Goal: Navigation & Orientation: Find specific page/section

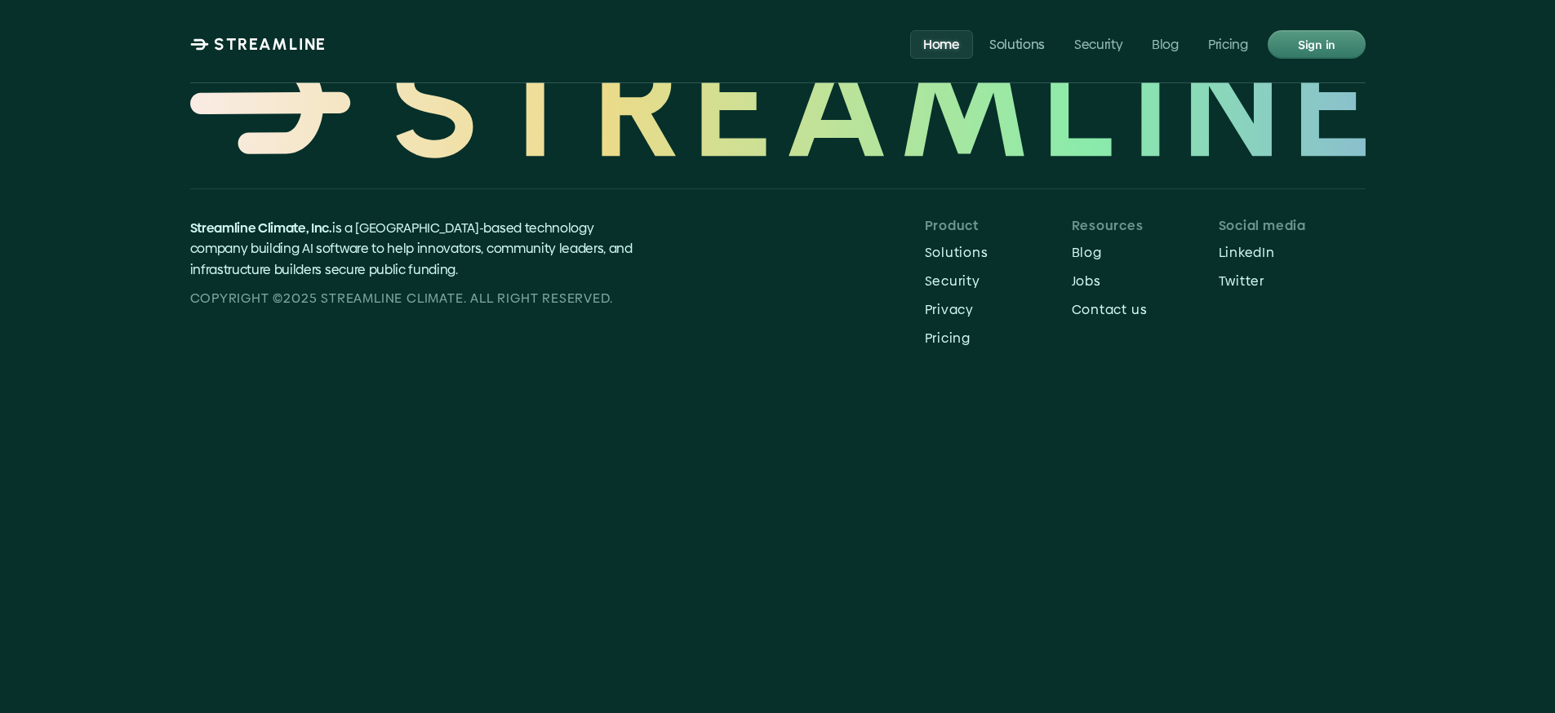
scroll to position [6855, 0]
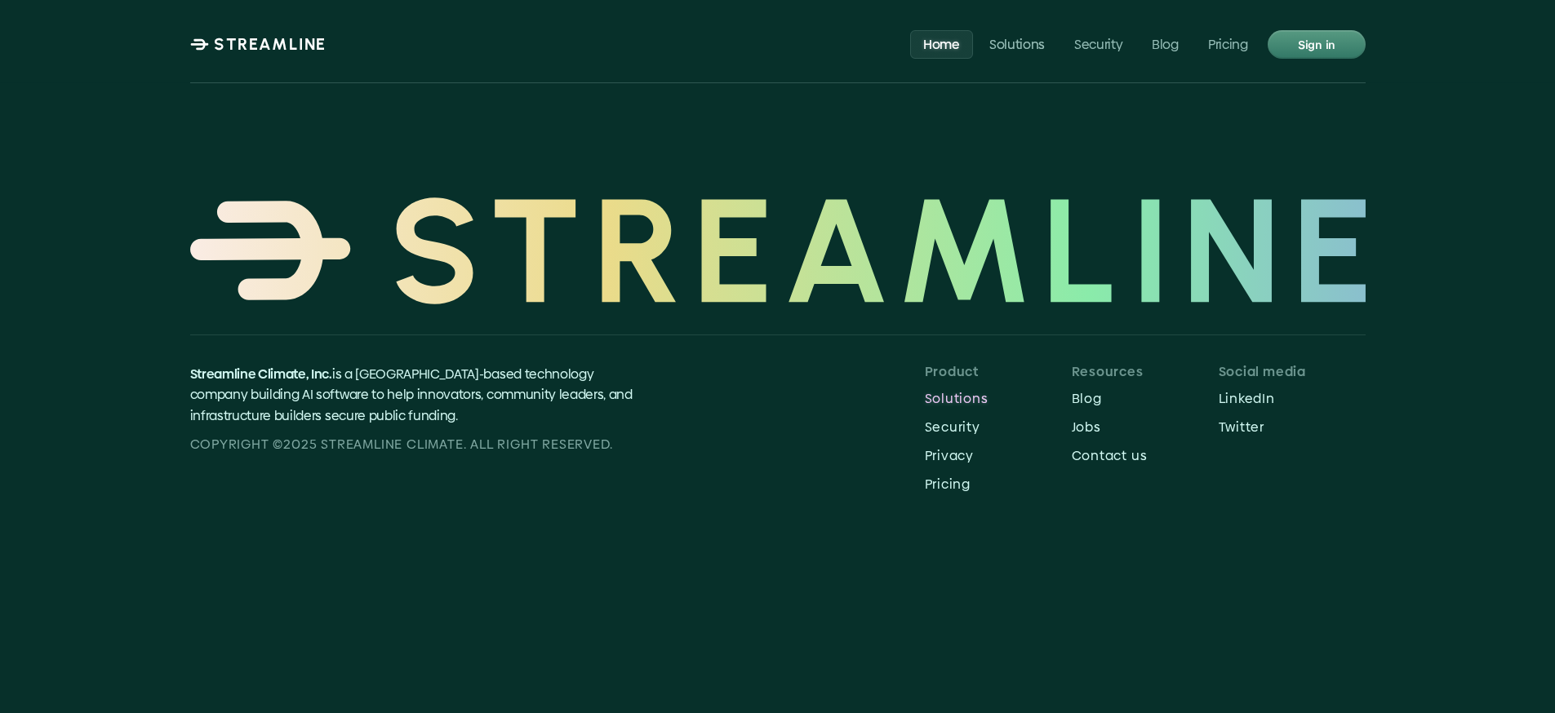
click at [943, 391] on p "Solutions" at bounding box center [998, 399] width 147 height 16
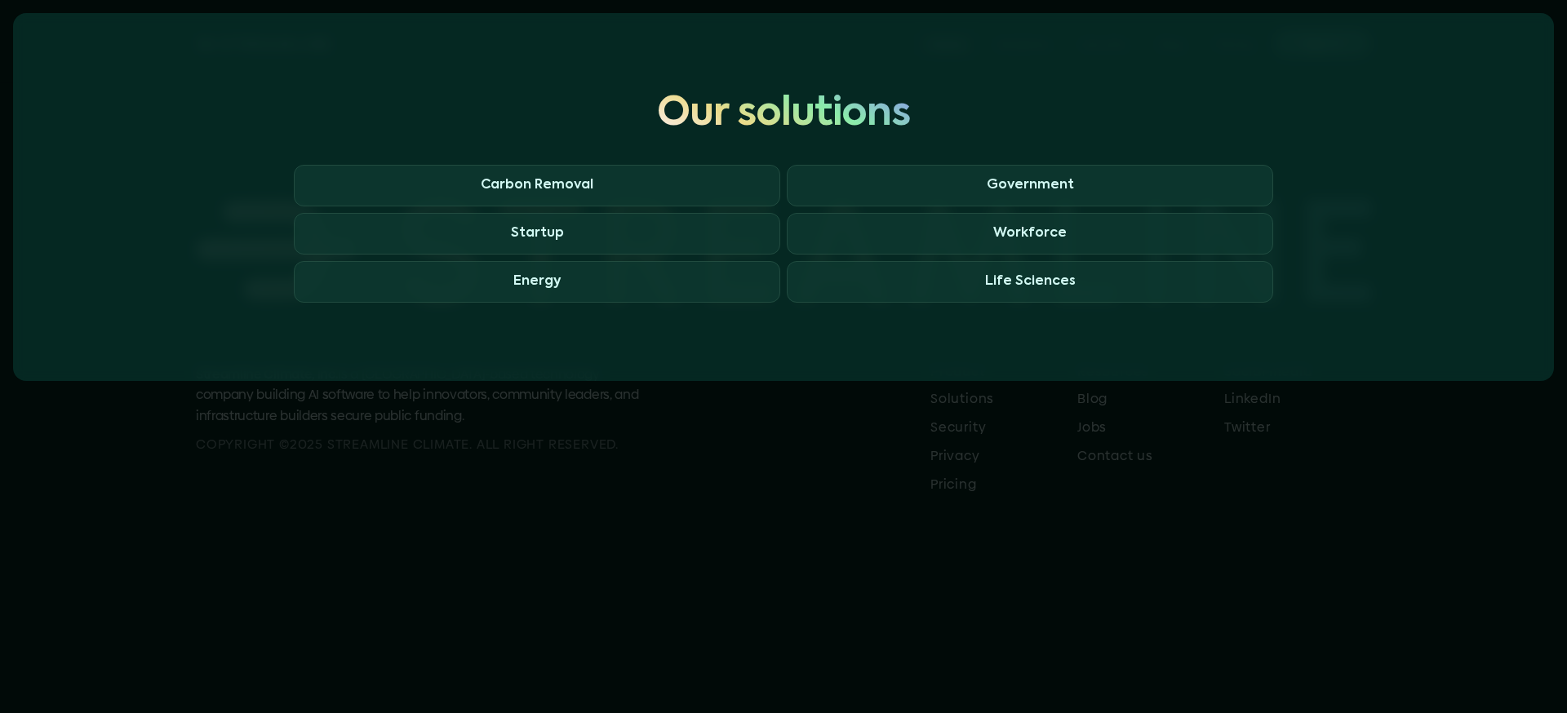
click at [153, 451] on div at bounding box center [783, 356] width 1567 height 713
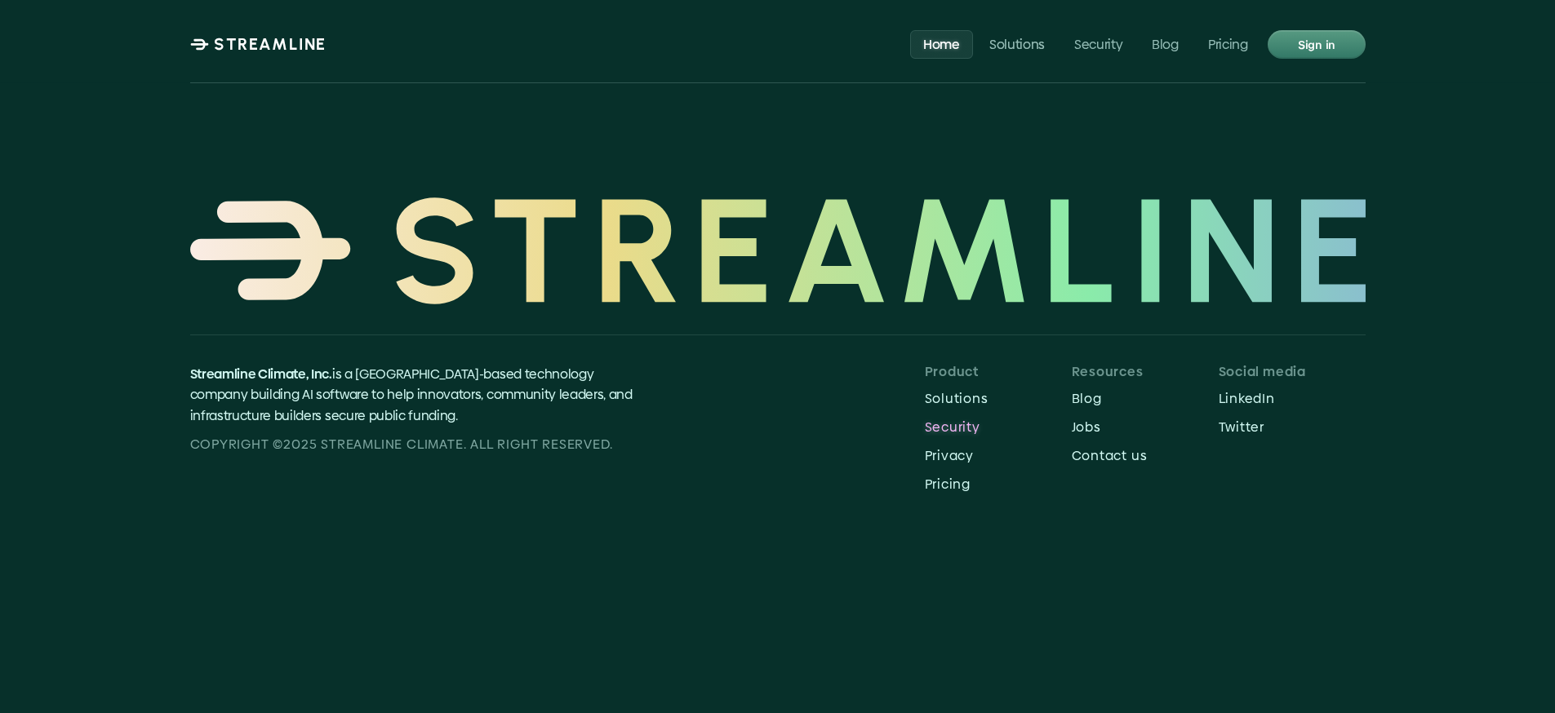
click at [956, 415] on link "Security" at bounding box center [998, 427] width 147 height 25
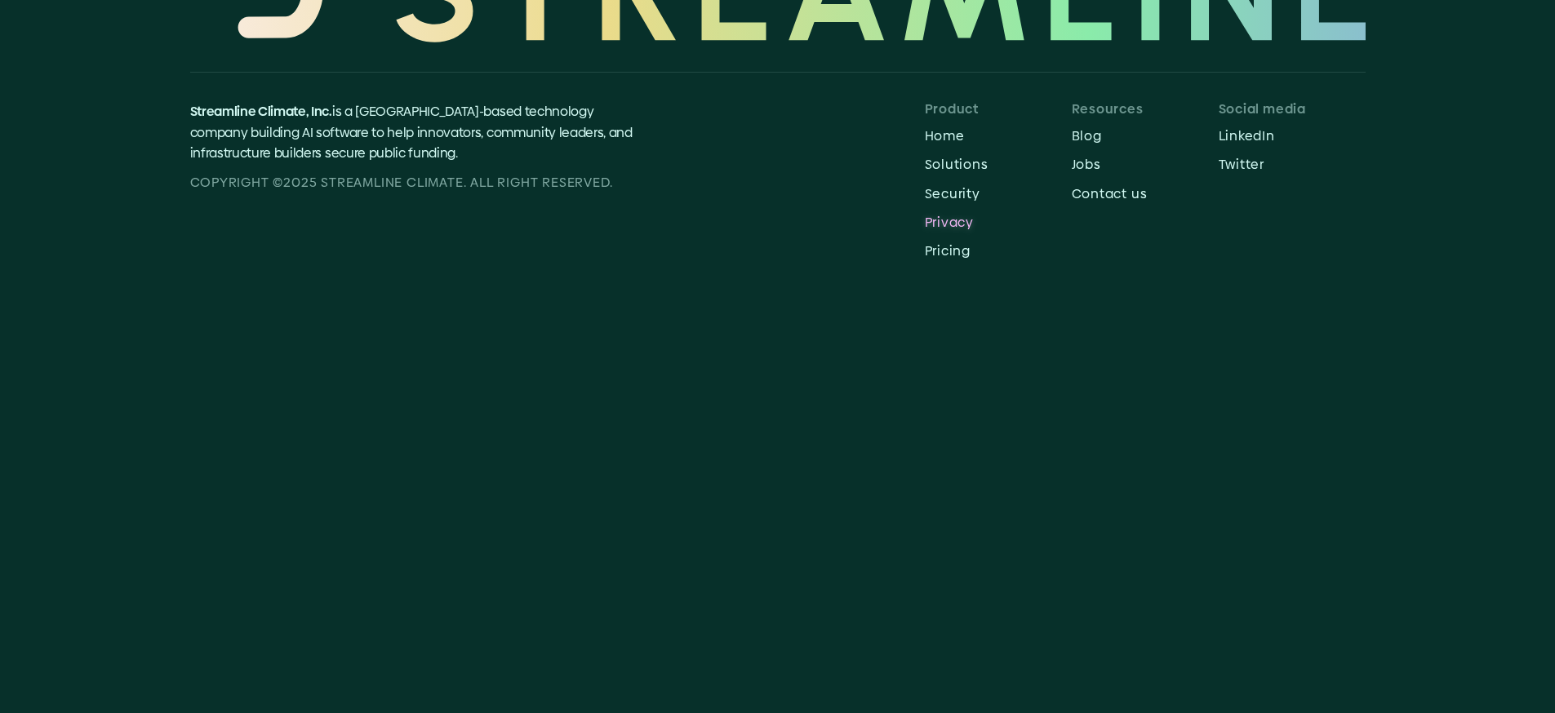
scroll to position [5152, 0]
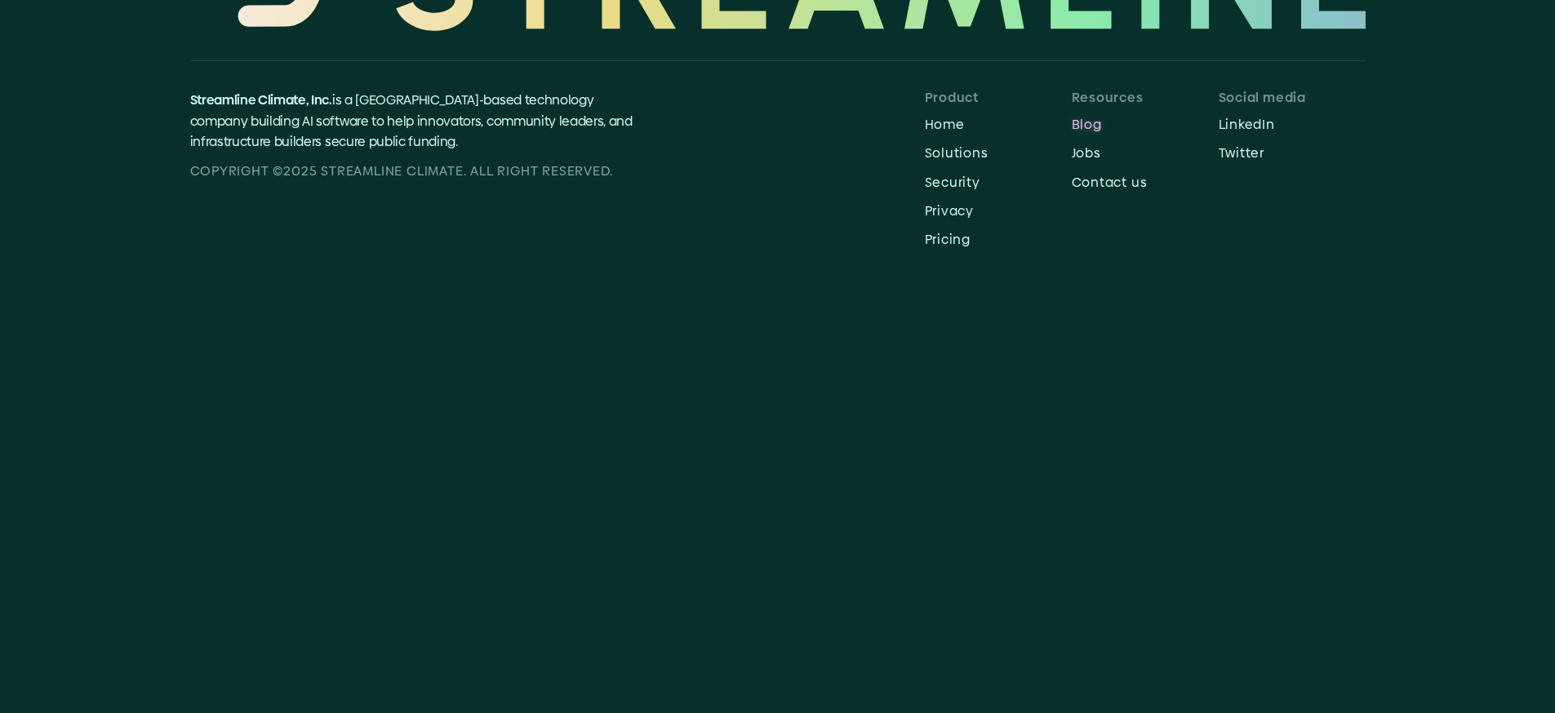
click at [1080, 117] on p "Blog" at bounding box center [1145, 125] width 147 height 16
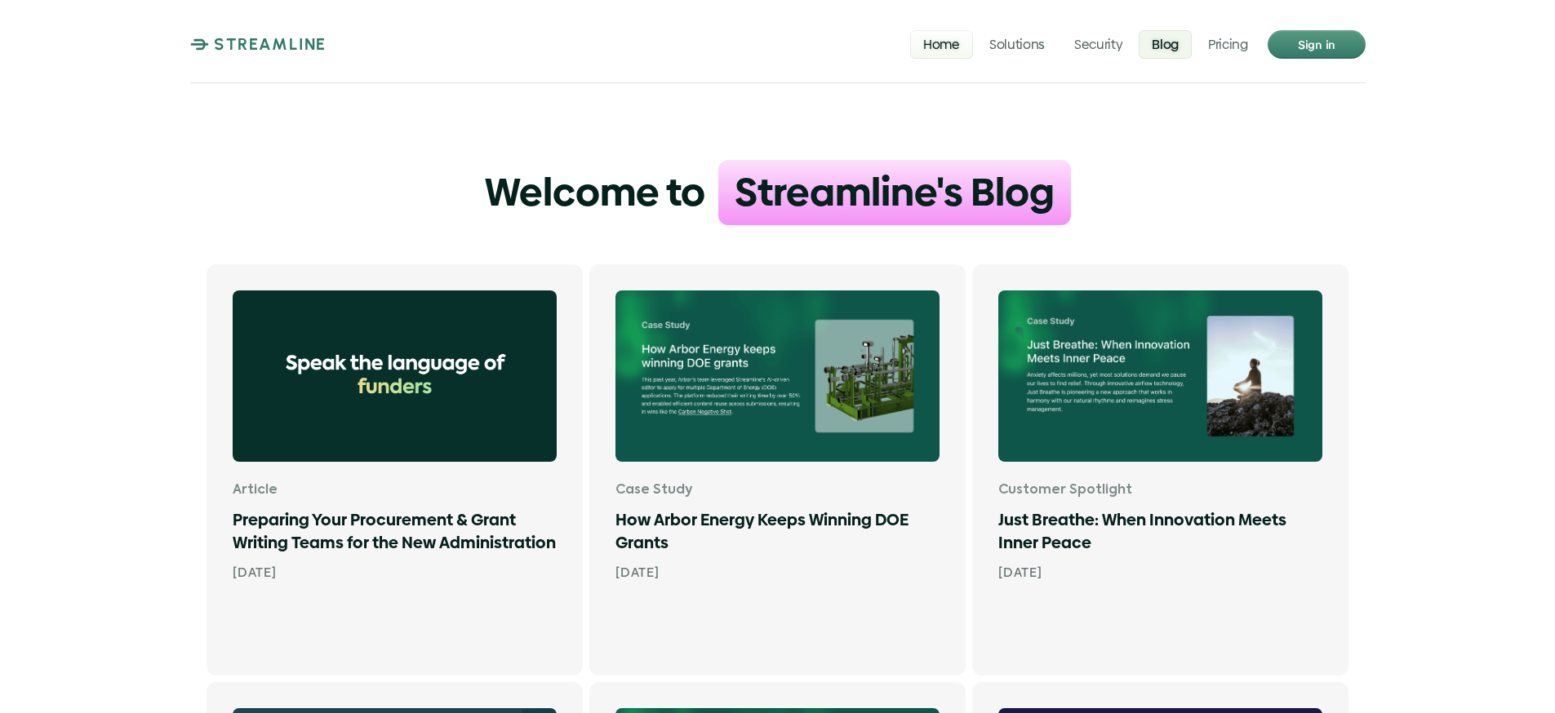
click at [932, 43] on p "Home" at bounding box center [941, 44] width 37 height 16
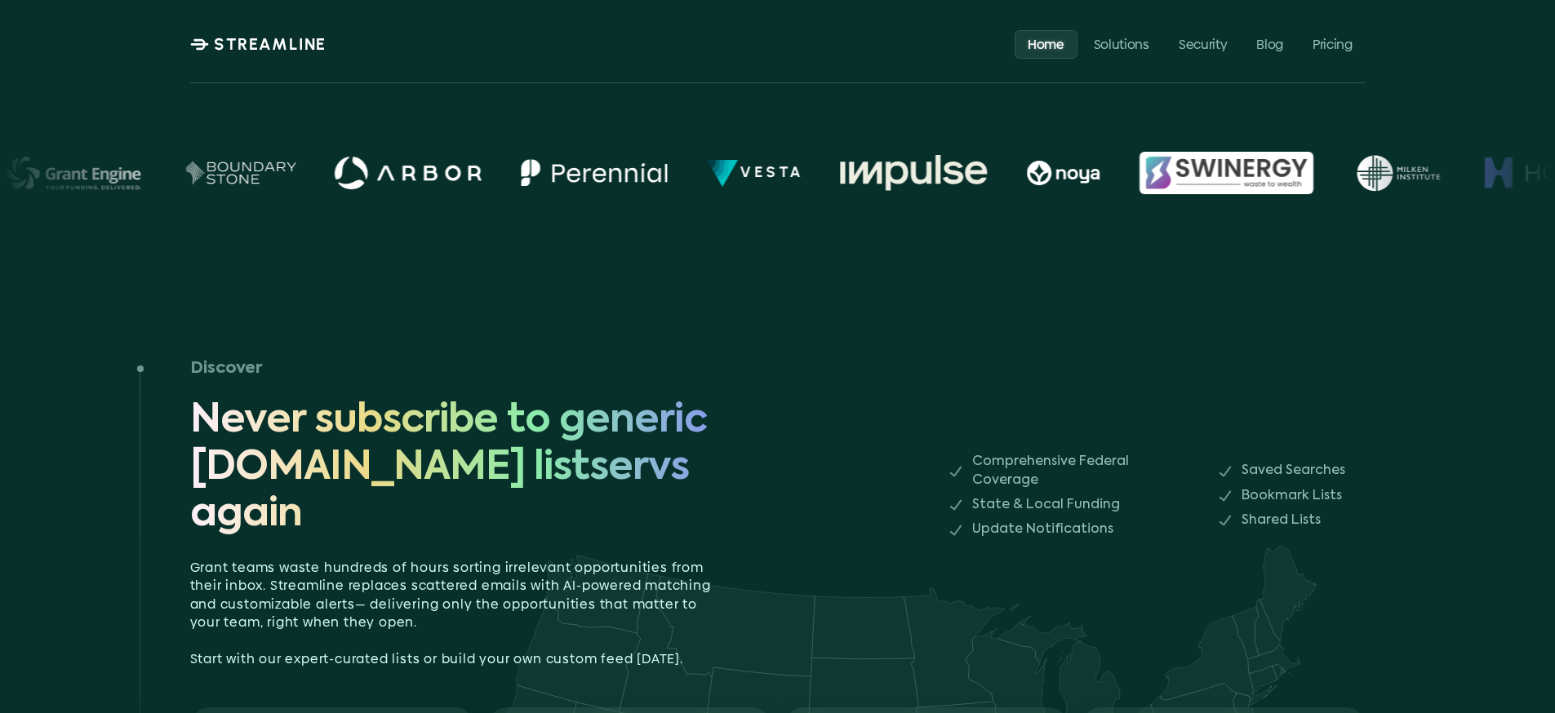
scroll to position [1192, 0]
